Goal: Information Seeking & Learning: Learn about a topic

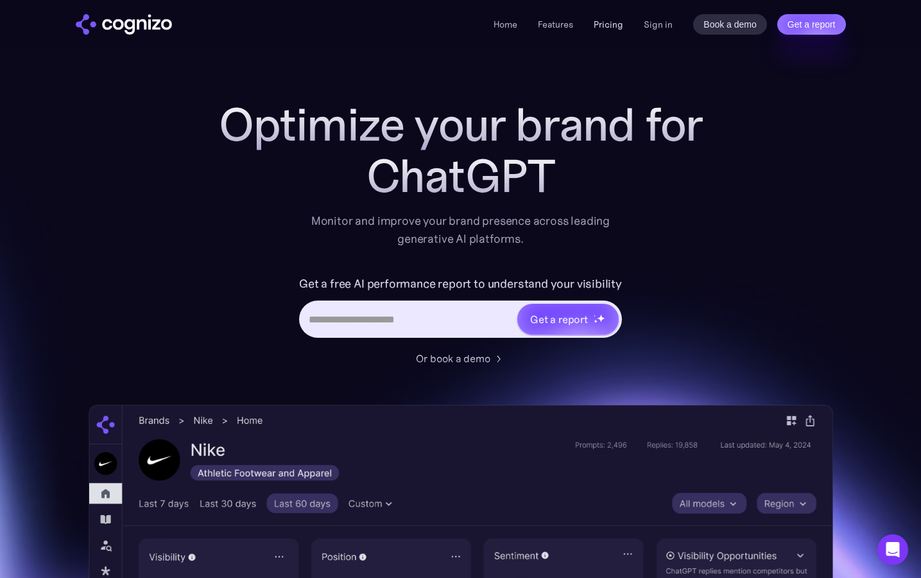
click at [607, 24] on link "Pricing" at bounding box center [609, 25] width 30 height 12
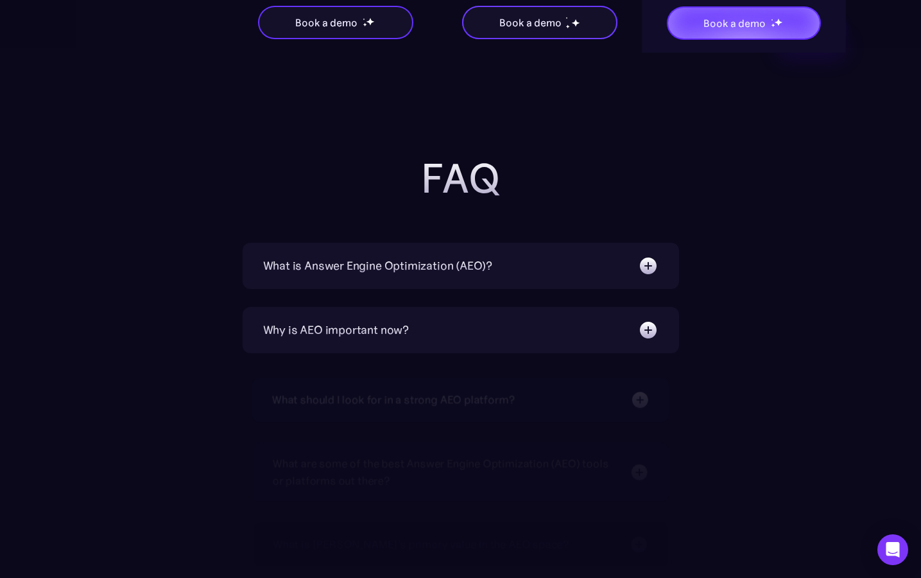
scroll to position [2782, 0]
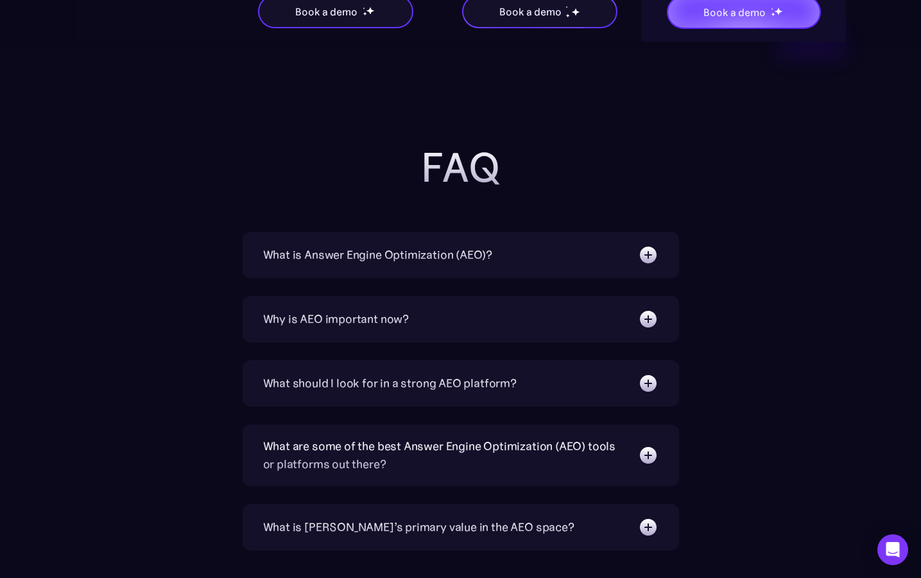
click at [646, 255] on img at bounding box center [648, 255] width 21 height 21
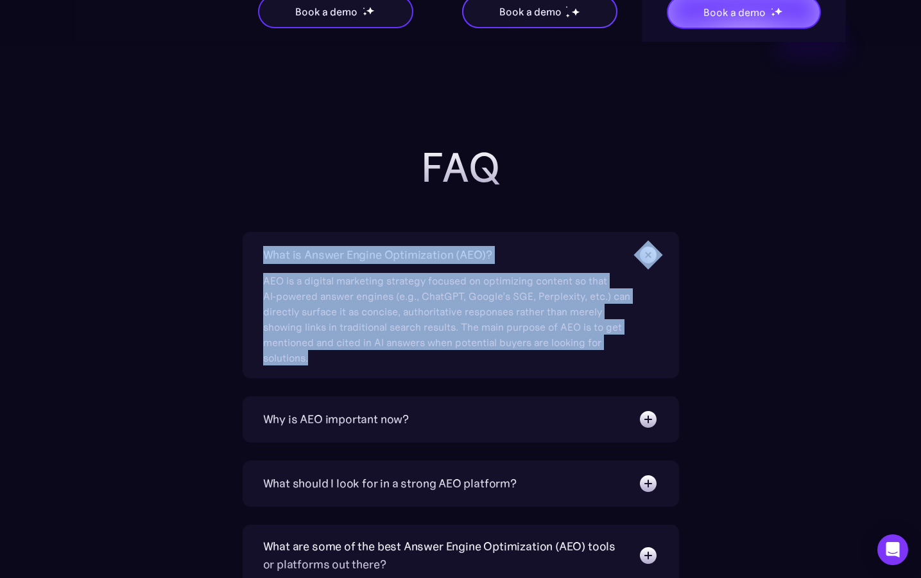
drag, startPoint x: 332, startPoint y: 359, endPoint x: 259, endPoint y: 256, distance: 126.6
click at [259, 256] on div "What is Answer Engine Optimization (AEO)? AEO is a digital marketing strategy f…" at bounding box center [461, 305] width 437 height 146
copy div "What is Answer Engine Optimization (AEO)? AEO is a digital marketing strategy f…"
click at [661, 353] on div "What is Answer Engine Optimization (AEO)? AEO is a digital marketing strategy f…" at bounding box center [461, 305] width 437 height 146
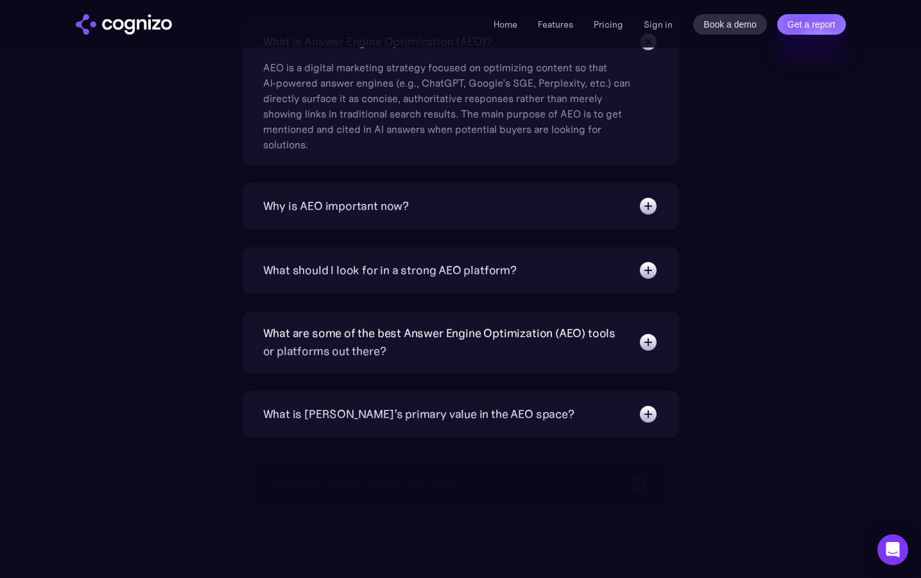
scroll to position [2996, 0]
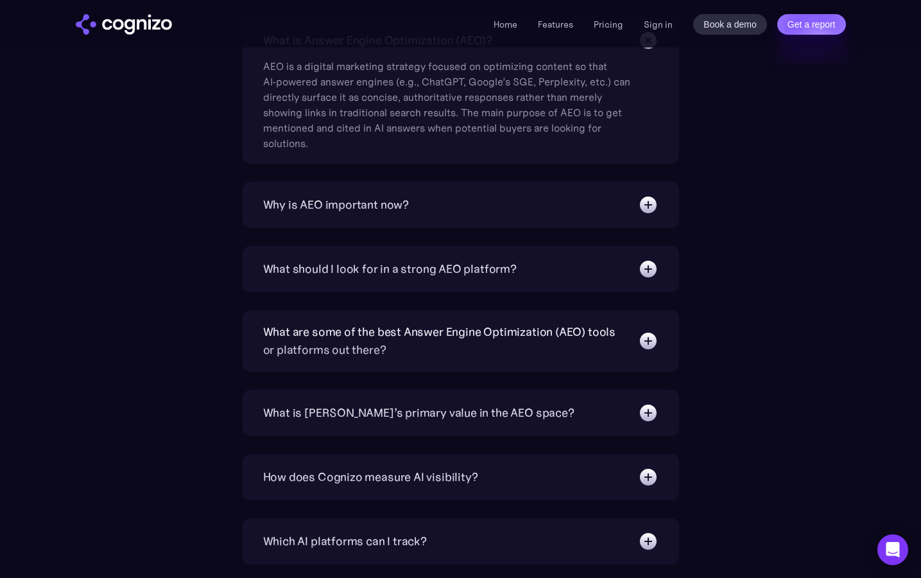
click at [649, 199] on img at bounding box center [648, 205] width 21 height 21
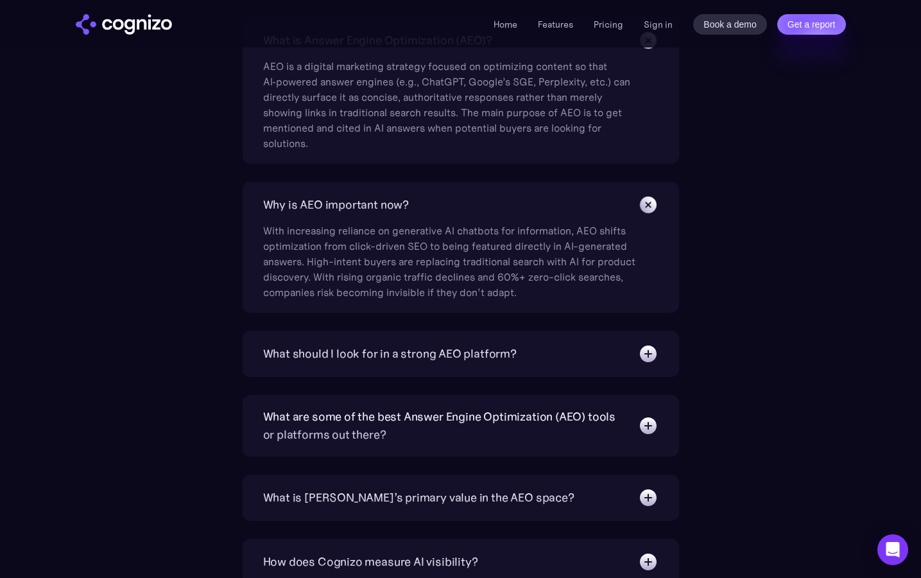
click at [646, 355] on img at bounding box center [648, 353] width 21 height 21
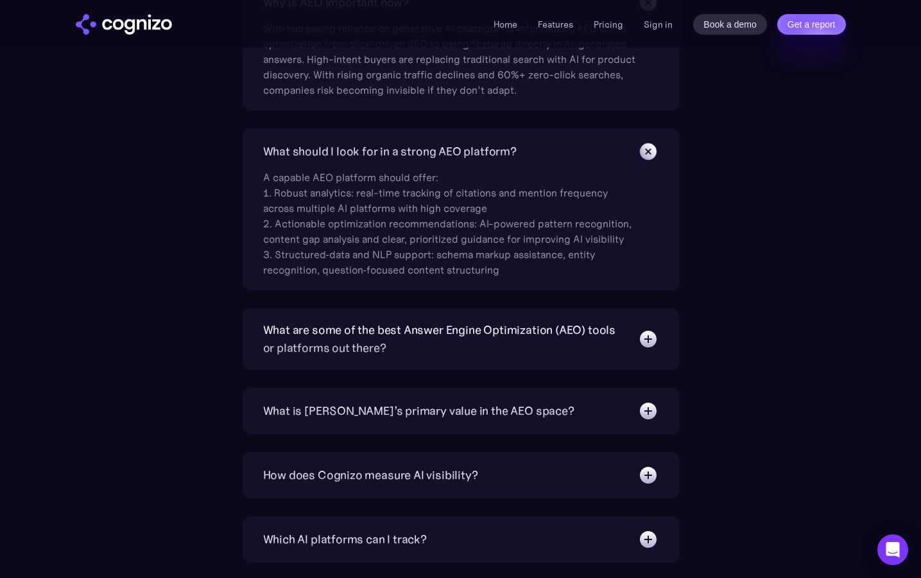
scroll to position [3210, 0]
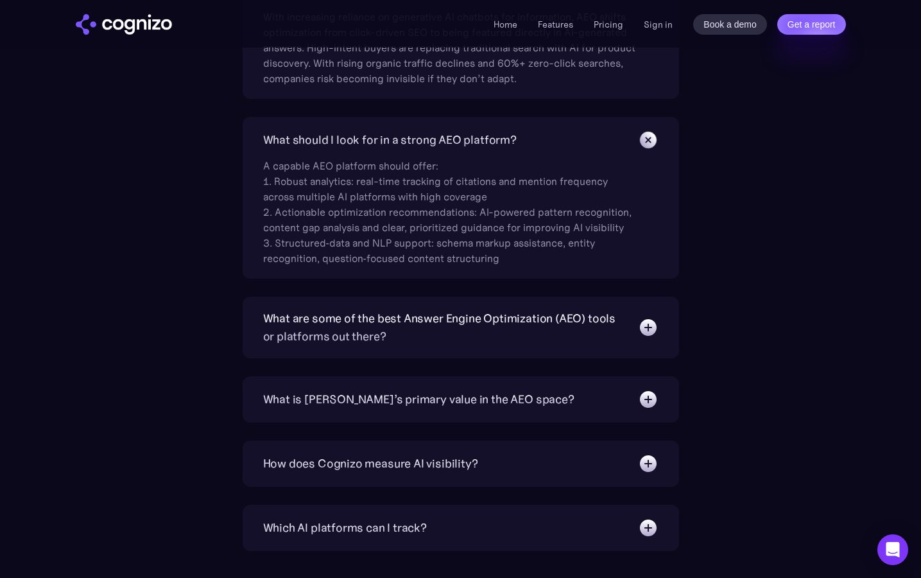
click at [652, 325] on img at bounding box center [648, 327] width 21 height 21
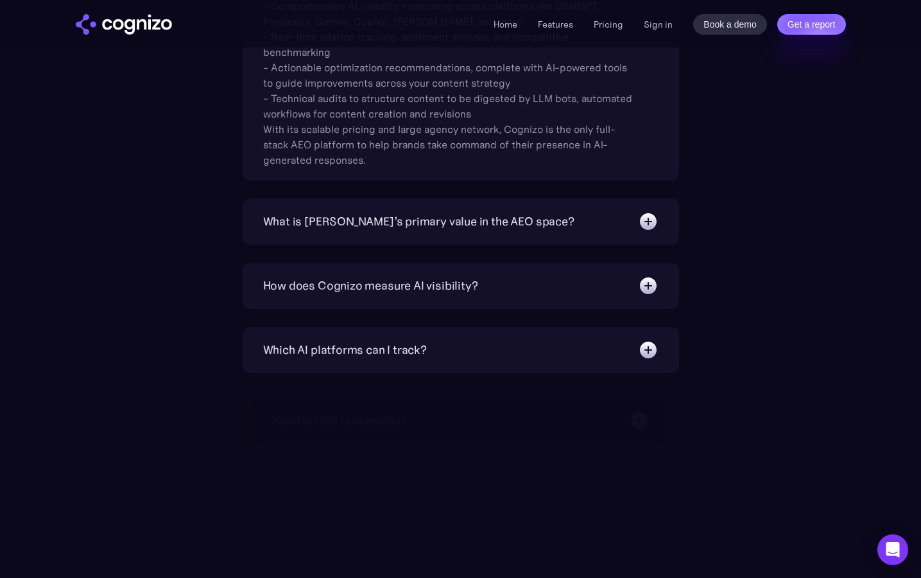
scroll to position [3638, 0]
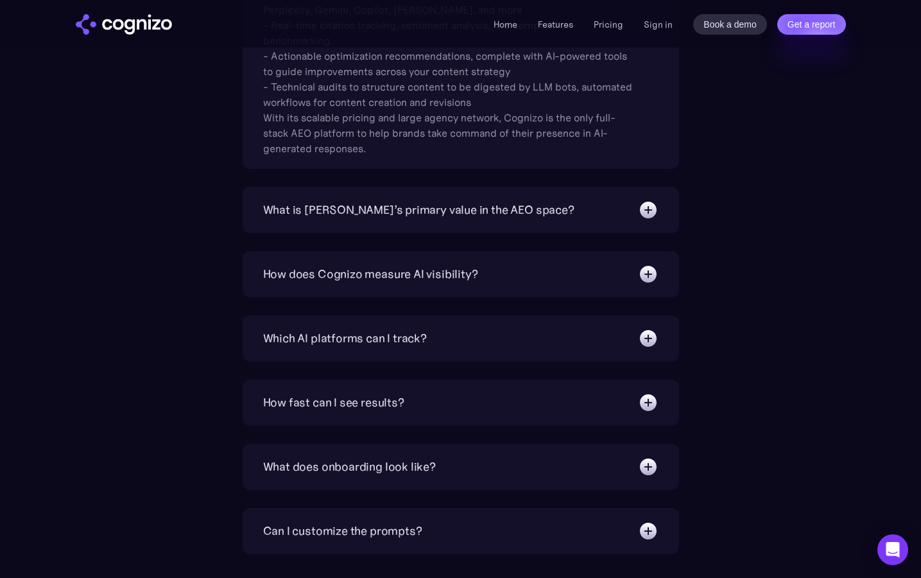
click at [645, 205] on img at bounding box center [648, 210] width 21 height 21
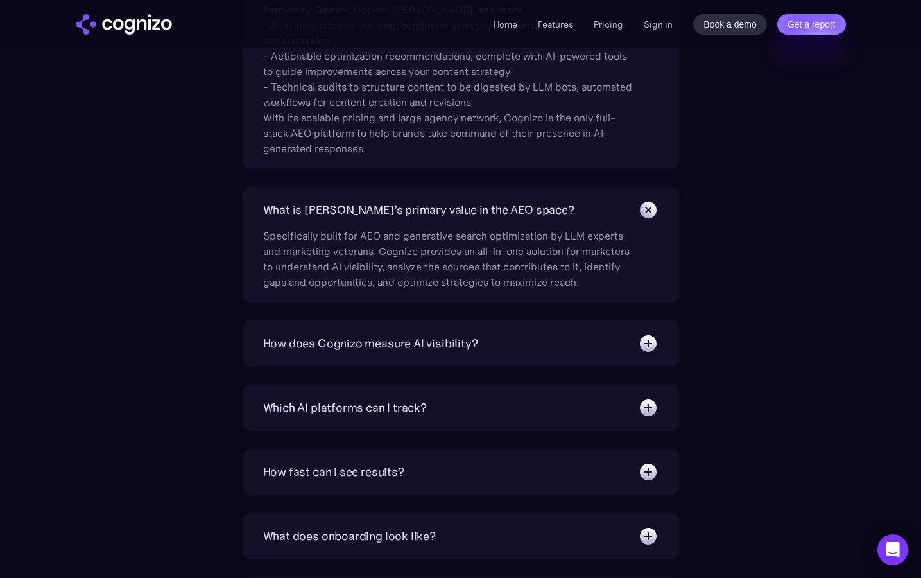
click at [649, 338] on img at bounding box center [648, 343] width 21 height 21
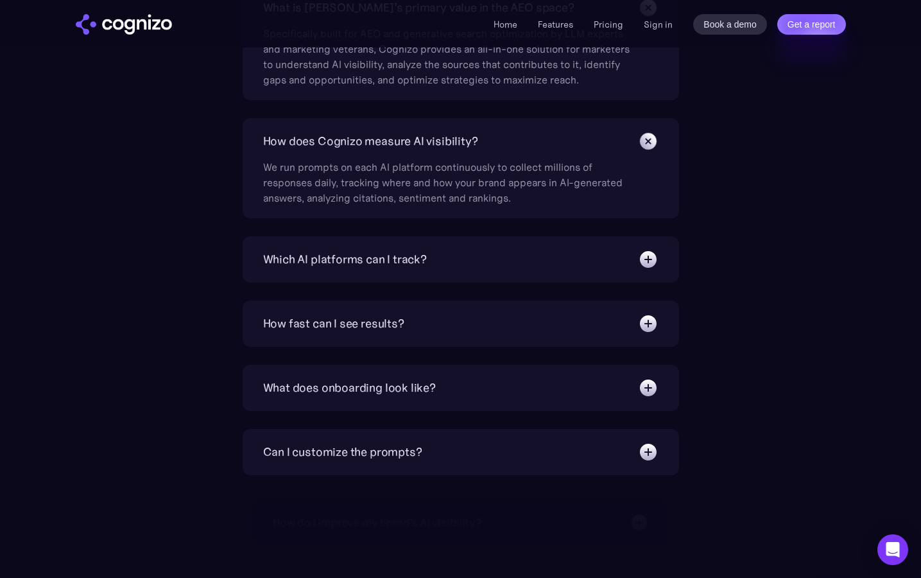
scroll to position [3852, 0]
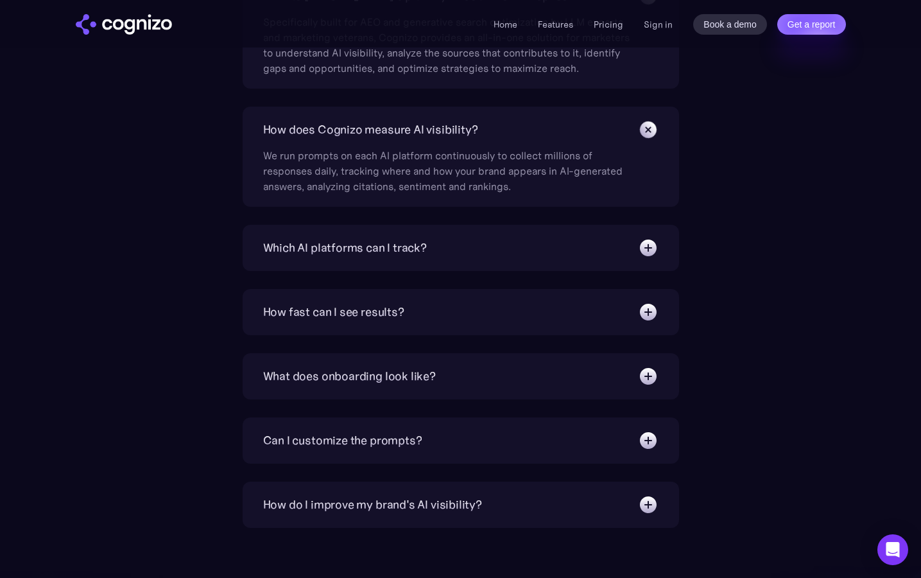
click at [648, 241] on img at bounding box center [648, 248] width 21 height 21
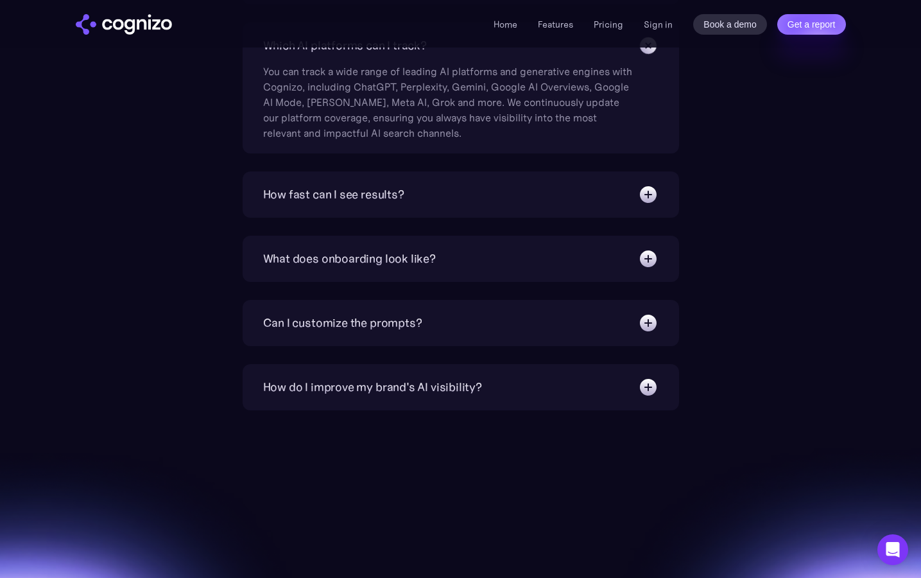
scroll to position [4065, 0]
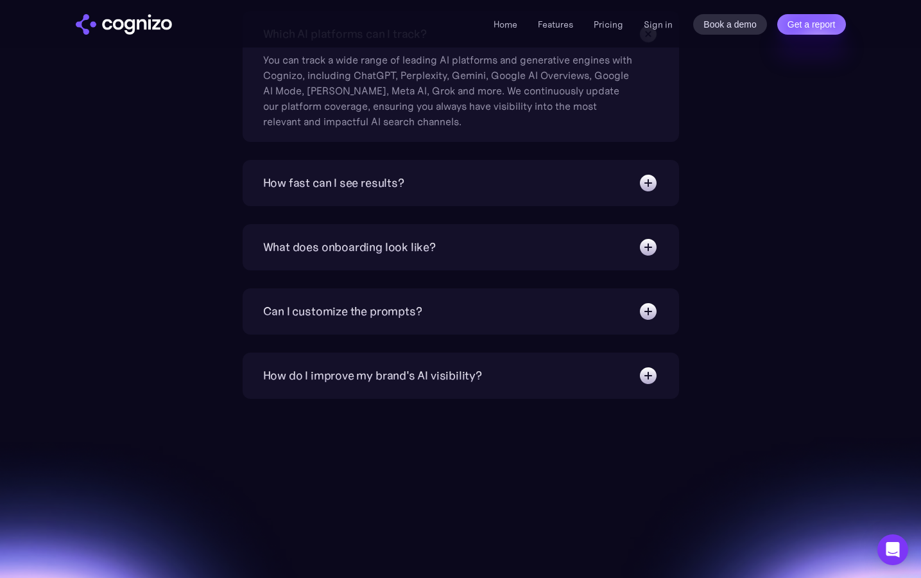
click at [644, 182] on img at bounding box center [648, 183] width 21 height 21
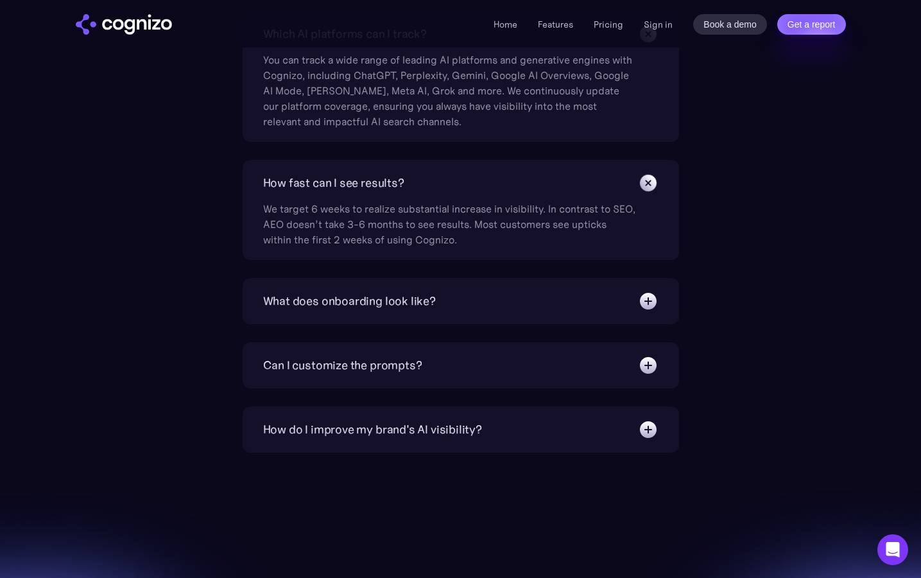
click at [655, 301] on img at bounding box center [648, 301] width 21 height 21
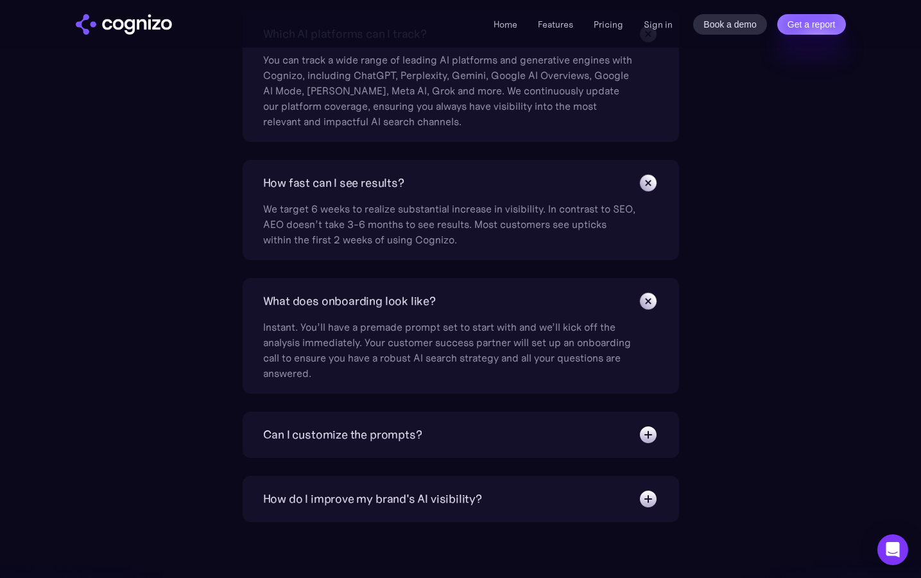
scroll to position [4280, 0]
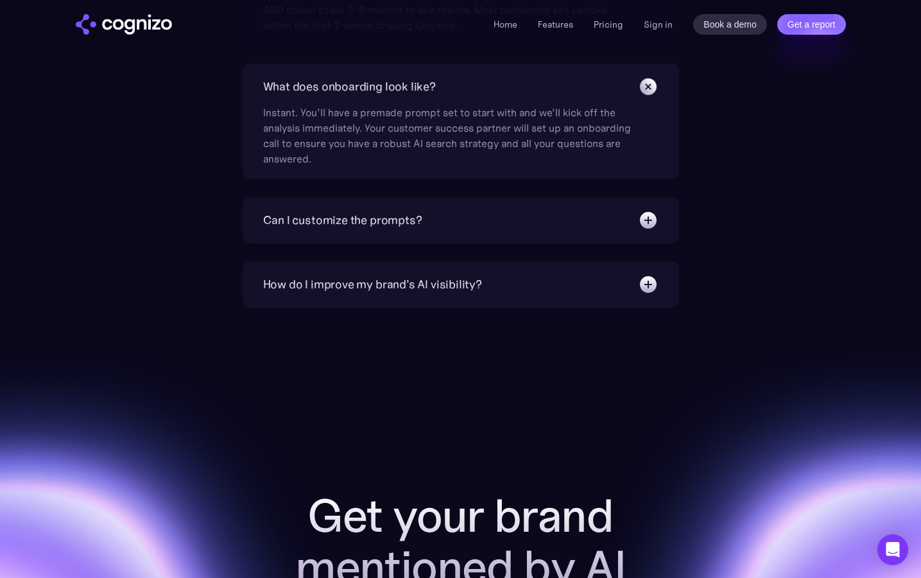
click at [647, 214] on img at bounding box center [648, 220] width 21 height 21
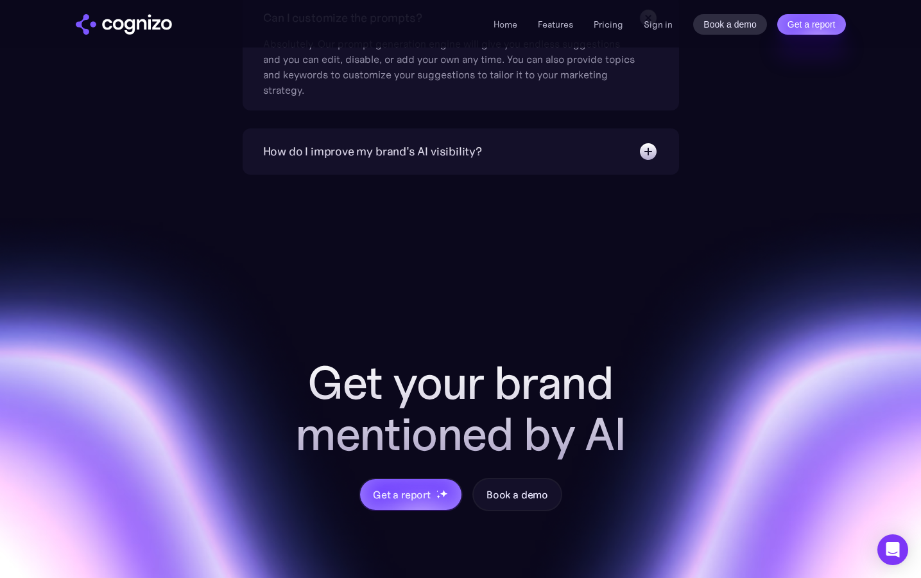
scroll to position [4494, 0]
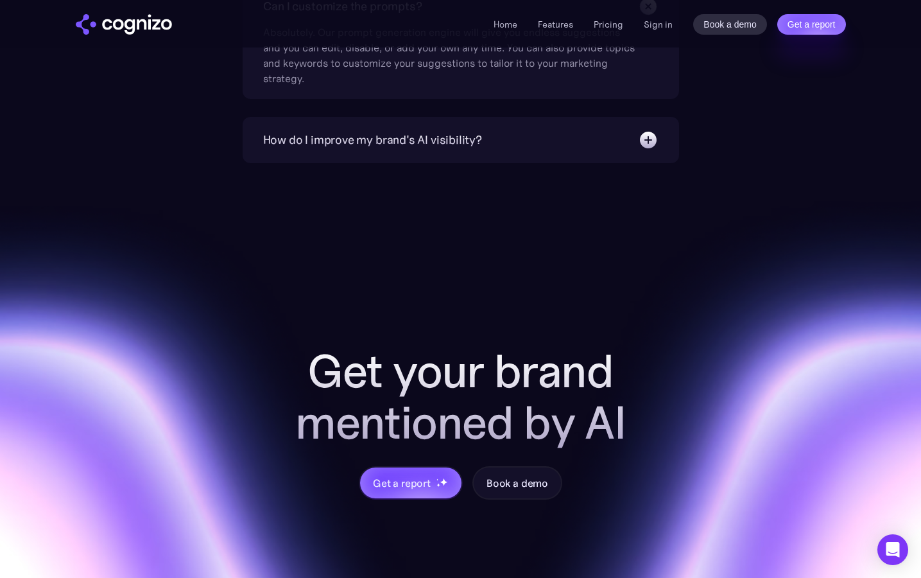
click at [649, 140] on img at bounding box center [648, 140] width 21 height 21
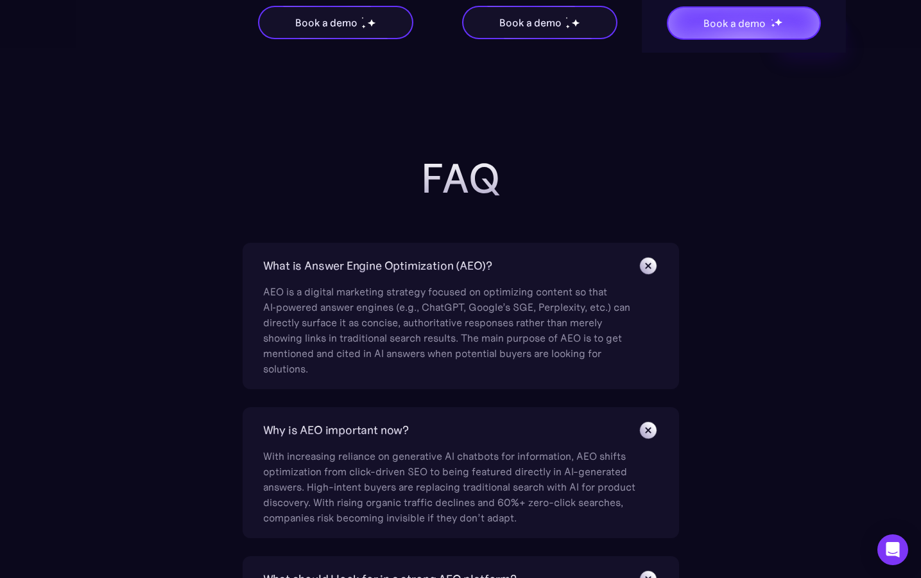
scroll to position [2782, 0]
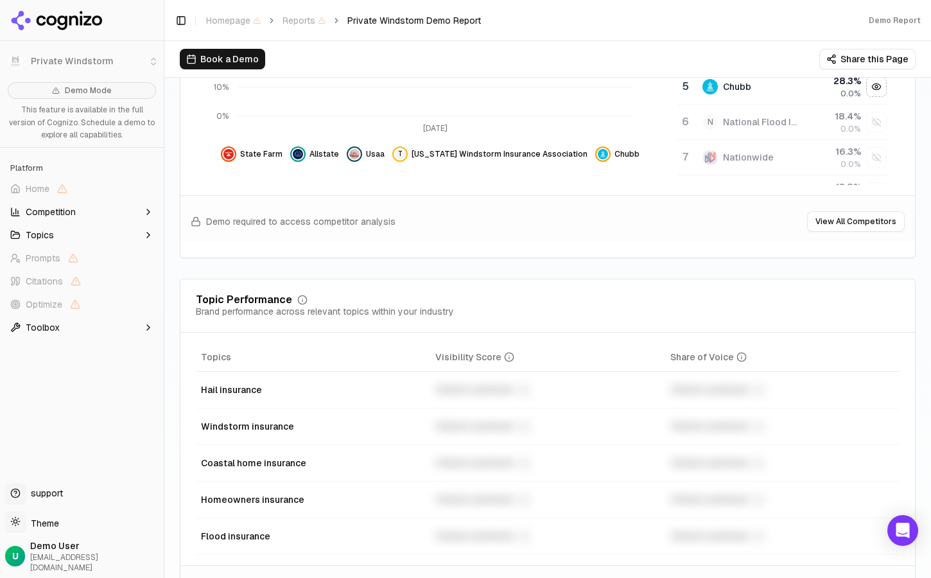
scroll to position [428, 0]
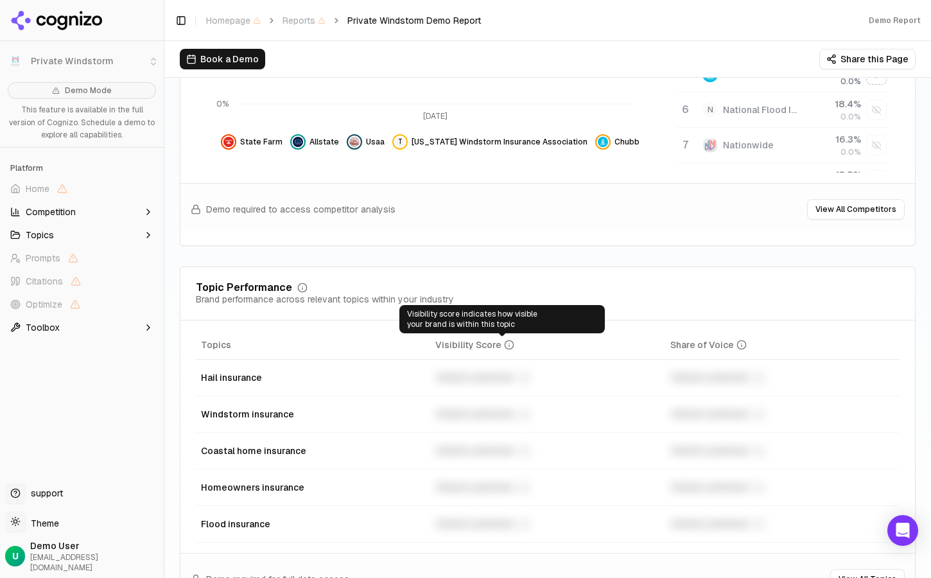
click at [504, 344] on icon "Data table" at bounding box center [509, 345] width 10 height 10
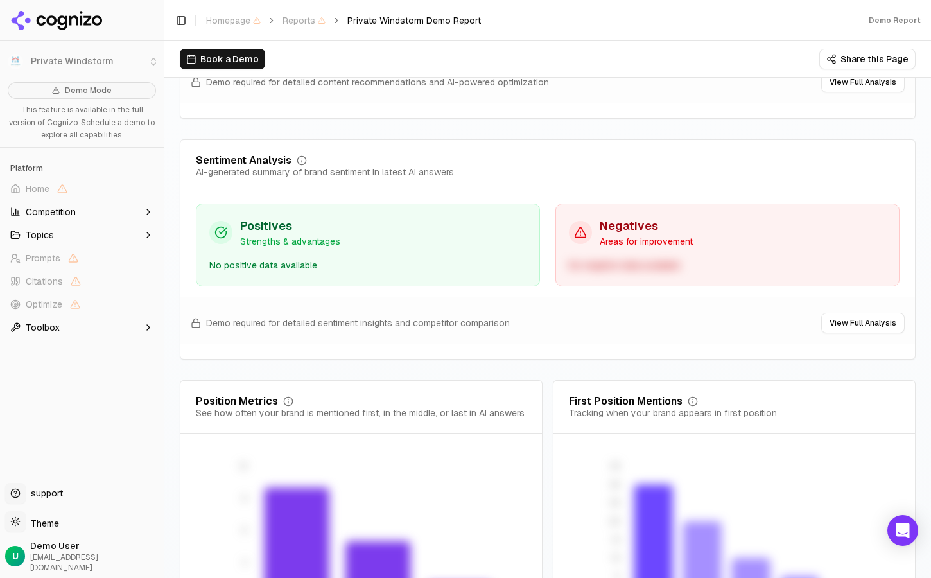
scroll to position [2517, 0]
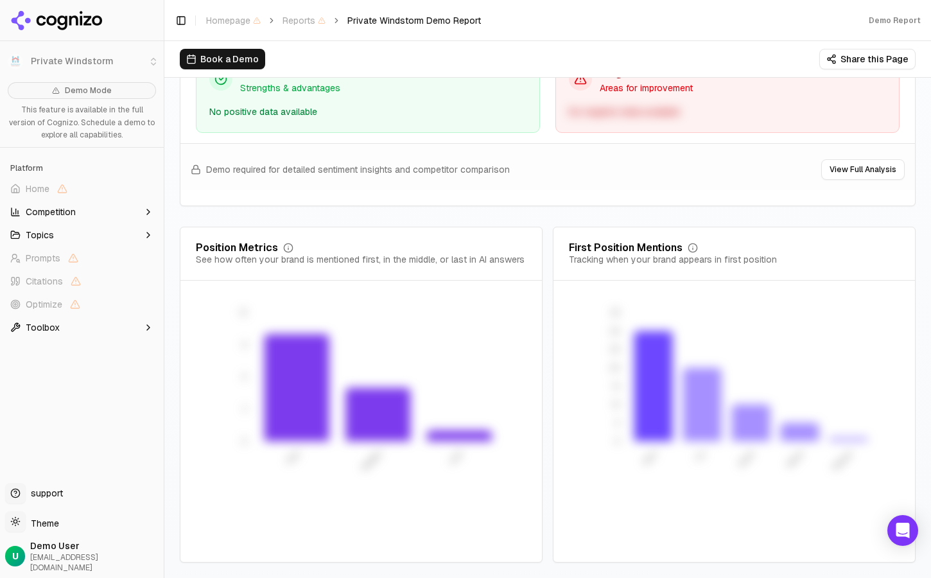
click at [143, 326] on icon "button" at bounding box center [148, 327] width 10 height 10
click at [143, 208] on icon "button" at bounding box center [148, 212] width 10 height 10
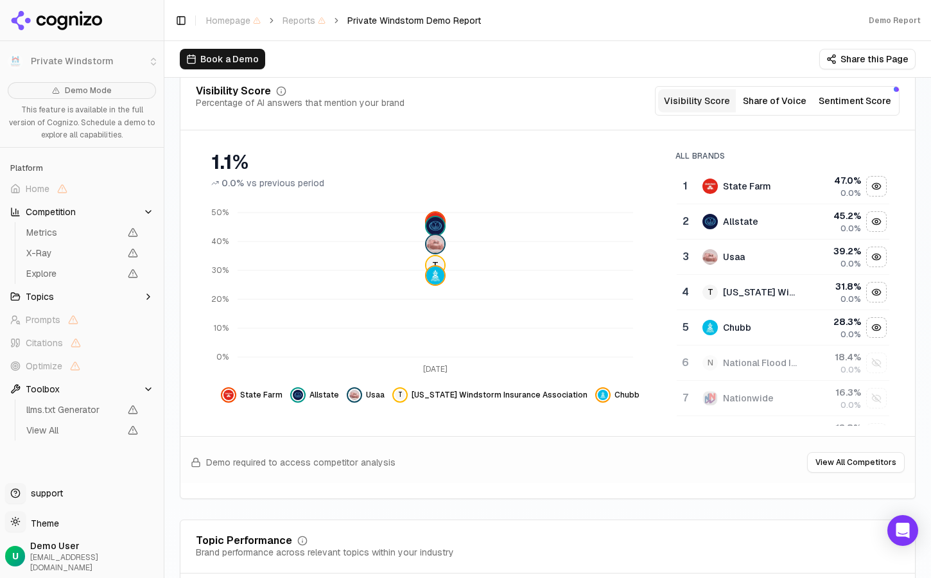
scroll to position [163, 0]
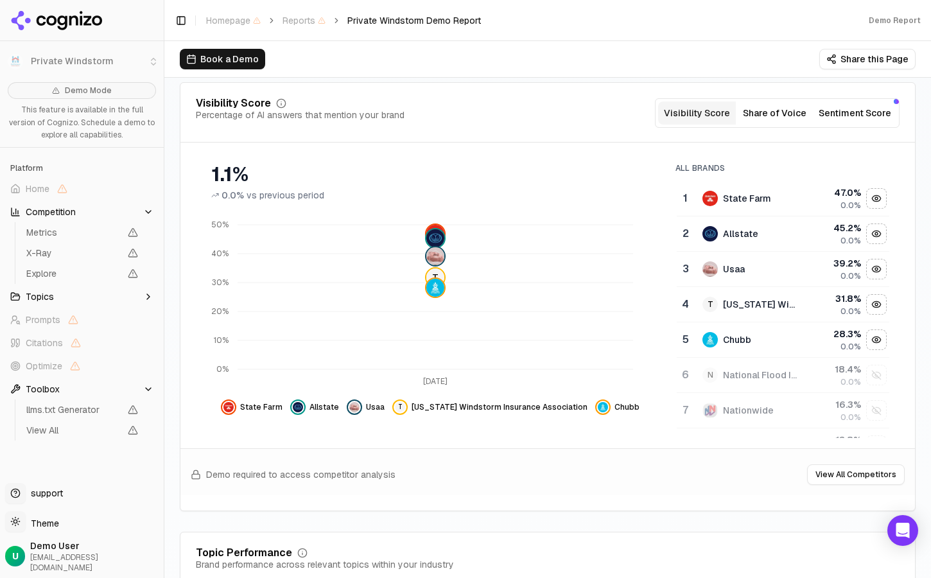
click at [752, 114] on button "Share of Voice" at bounding box center [775, 112] width 78 height 23
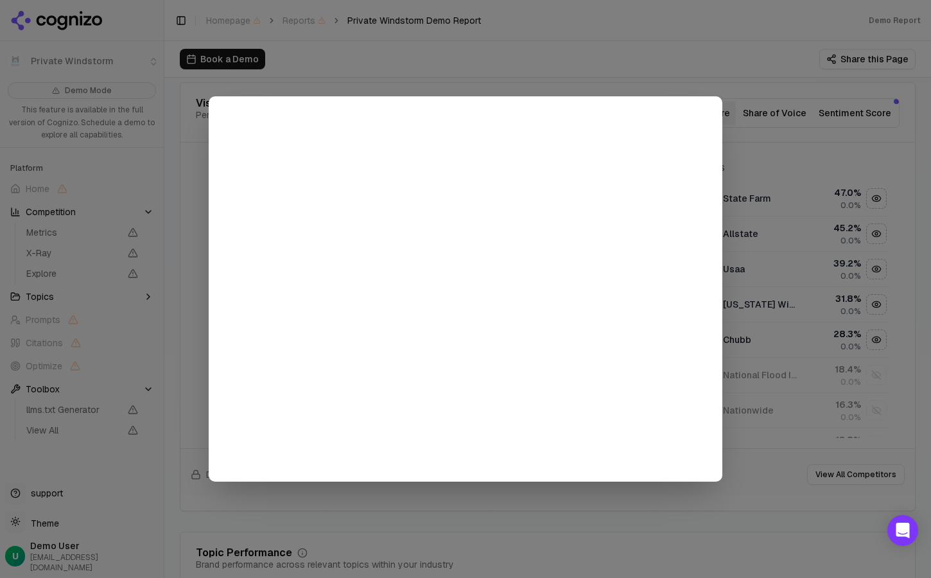
click at [731, 92] on div at bounding box center [465, 289] width 931 height 578
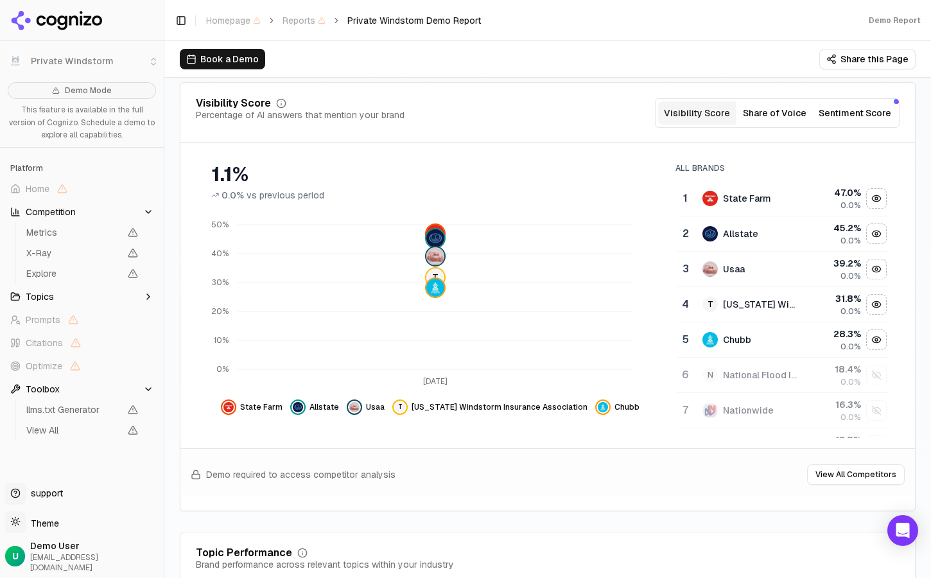
click at [856, 117] on button "Sentiment Score" at bounding box center [854, 112] width 83 height 23
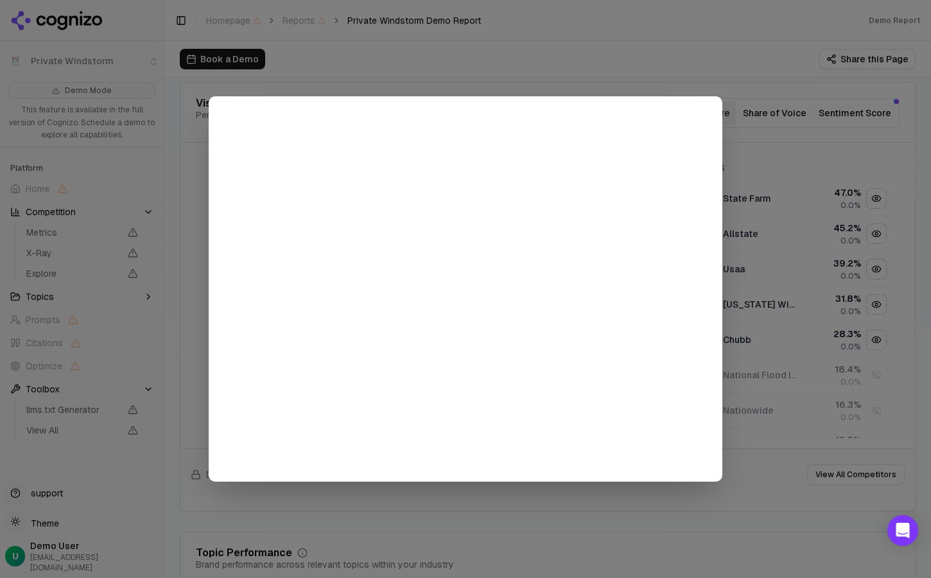
click at [747, 148] on div at bounding box center [465, 289] width 931 height 578
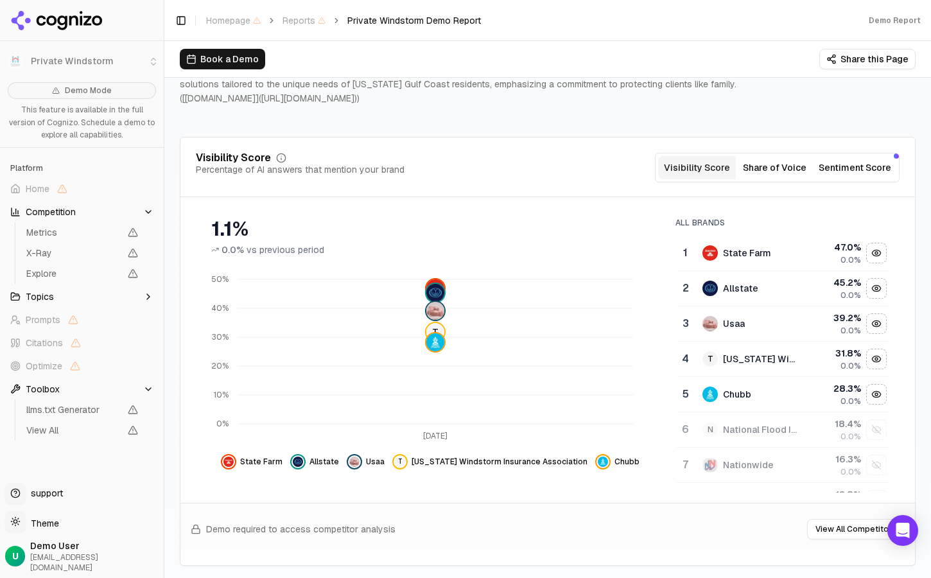
scroll to position [0, 0]
